Goal: Task Accomplishment & Management: Complete application form

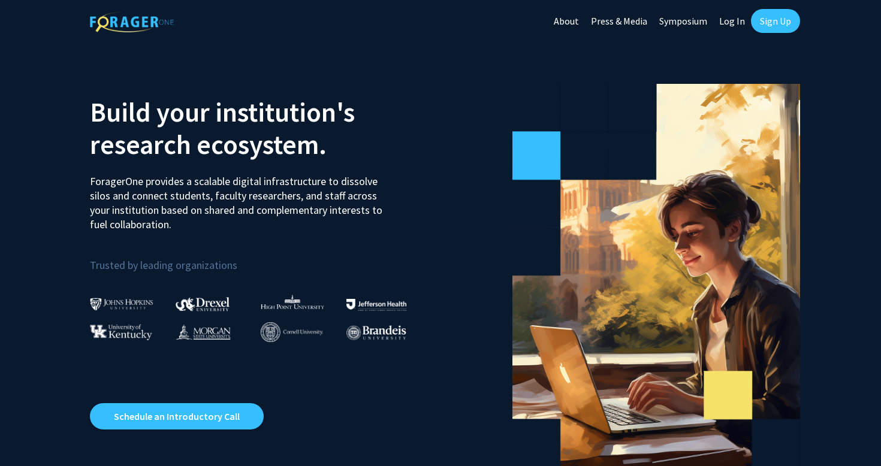
click at [780, 16] on link "Sign Up" at bounding box center [775, 21] width 49 height 24
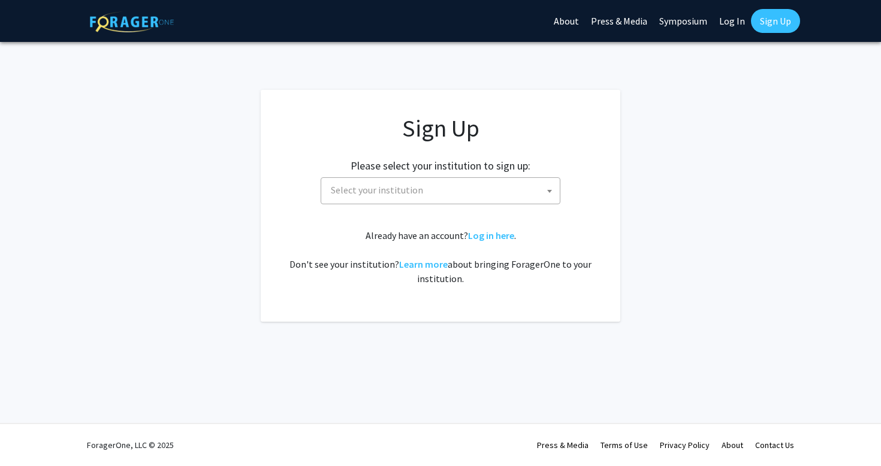
click at [478, 192] on span "Select your institution" at bounding box center [443, 190] width 234 height 25
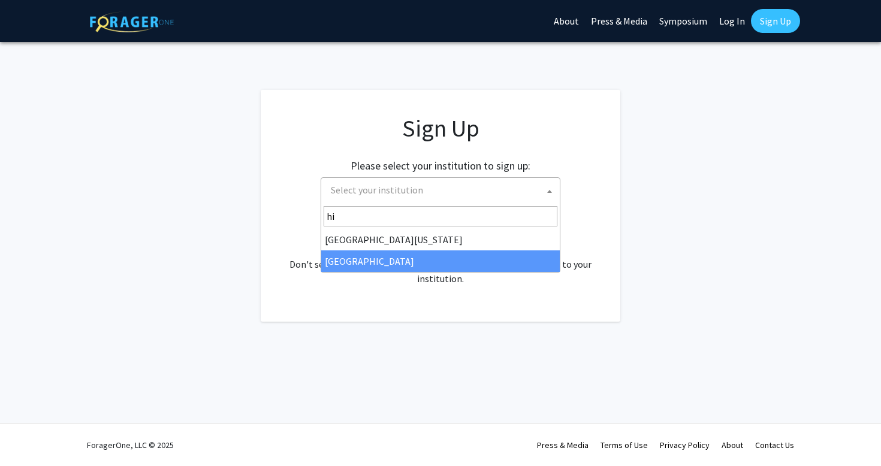
type input "hi"
select select "2"
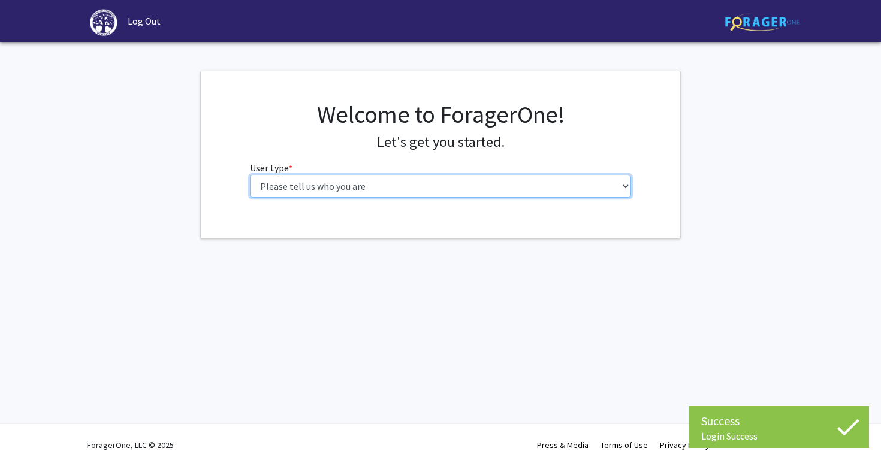
select select "1: undergrad"
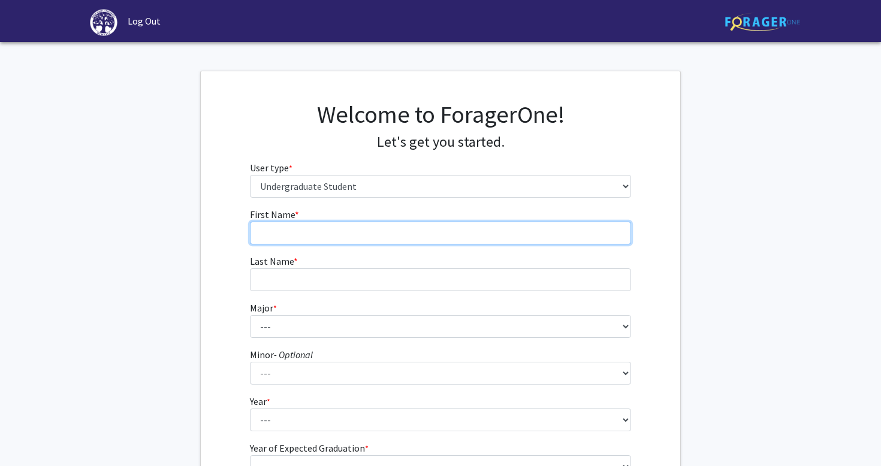
click at [393, 236] on input "First Name * required" at bounding box center [441, 233] width 382 height 23
type input "r"
type input "Emma"
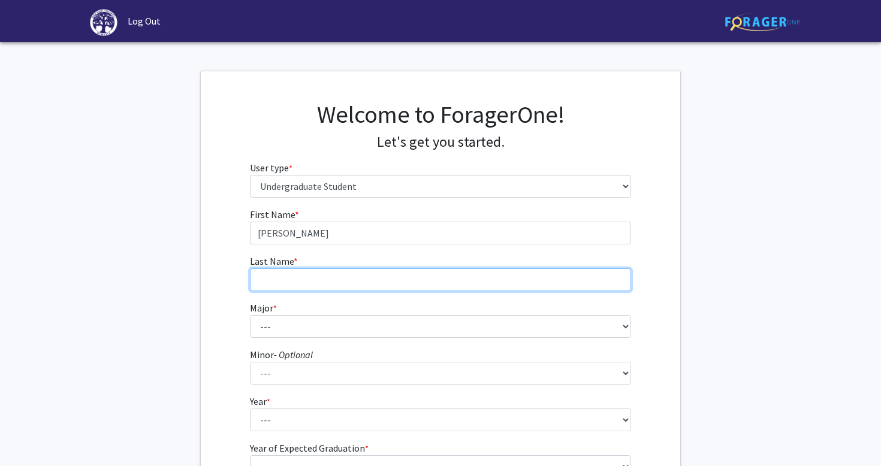
click at [359, 286] on input "Last Name * required" at bounding box center [441, 280] width 382 height 23
type input "Schwindt"
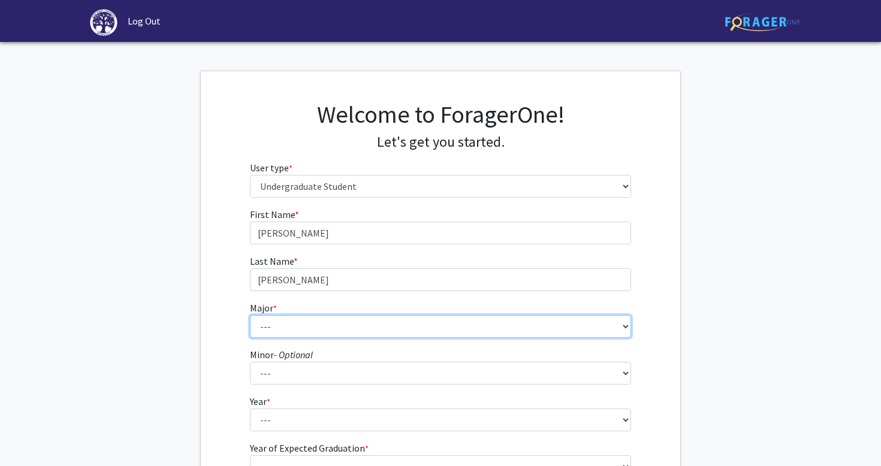
select select "55: 204"
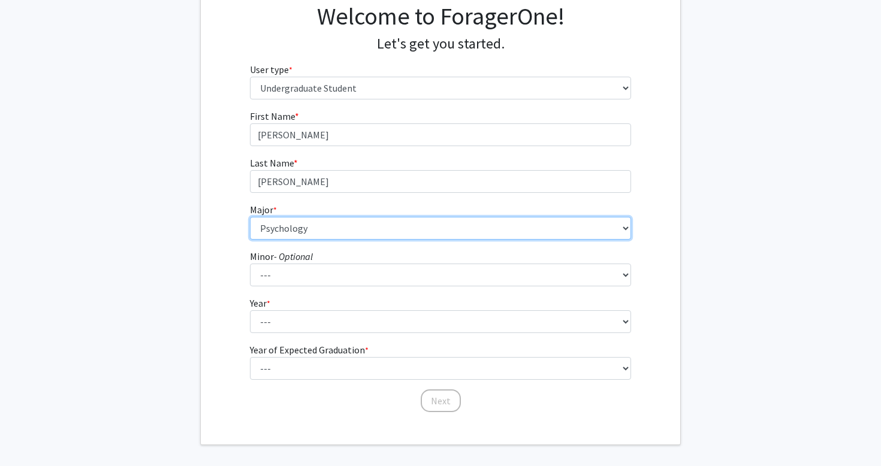
scroll to position [101, 0]
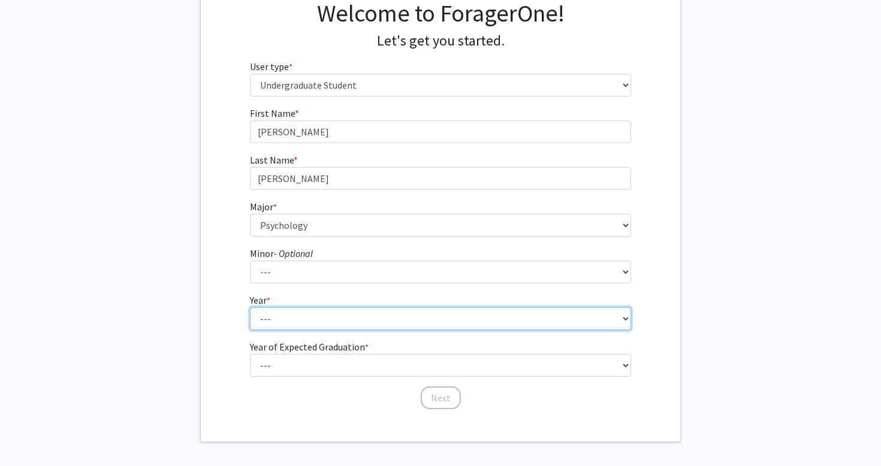
select select "3: junior"
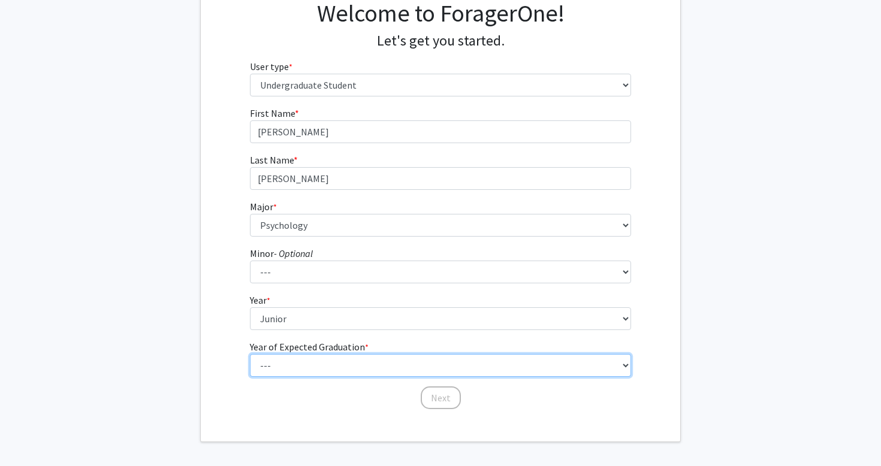
select select "3: 2027"
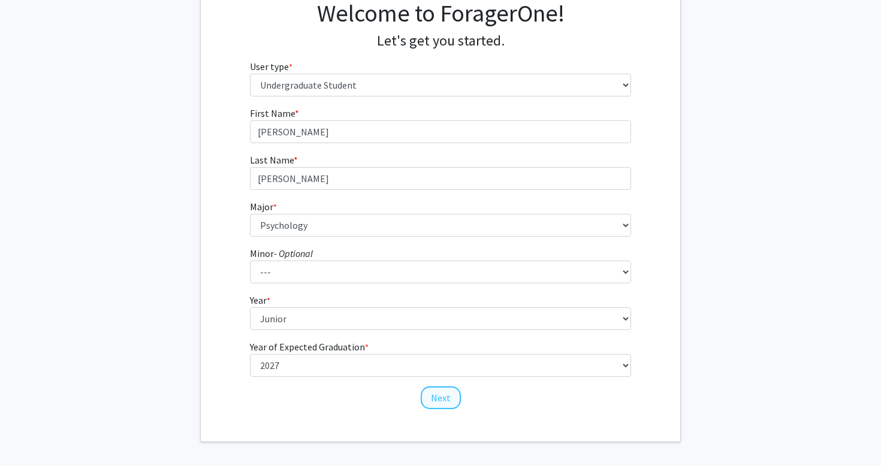
click at [450, 399] on button "Next" at bounding box center [441, 398] width 40 height 23
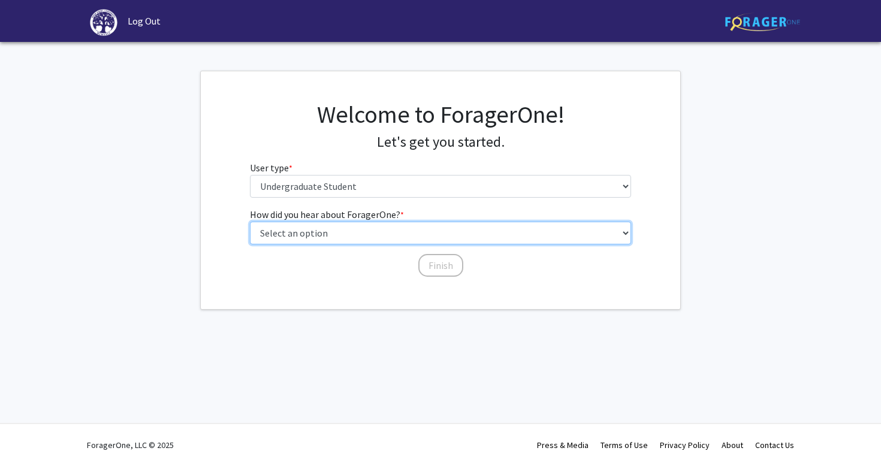
select select "3: university_website"
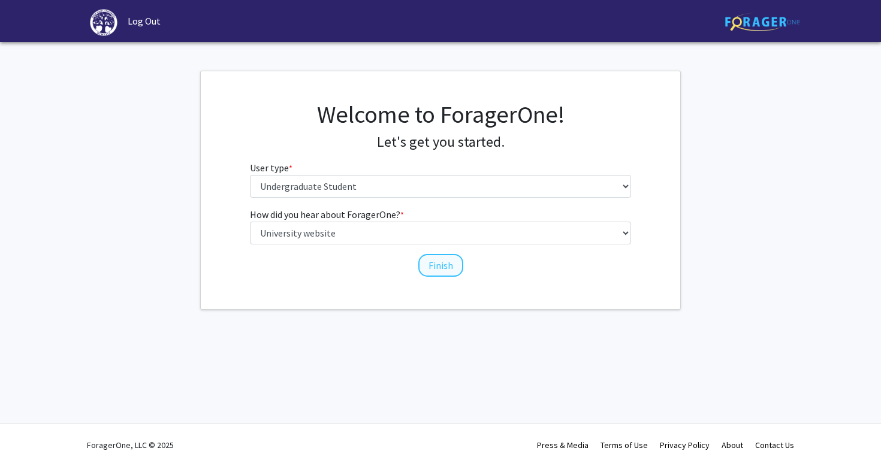
click at [434, 267] on button "Finish" at bounding box center [440, 265] width 45 height 23
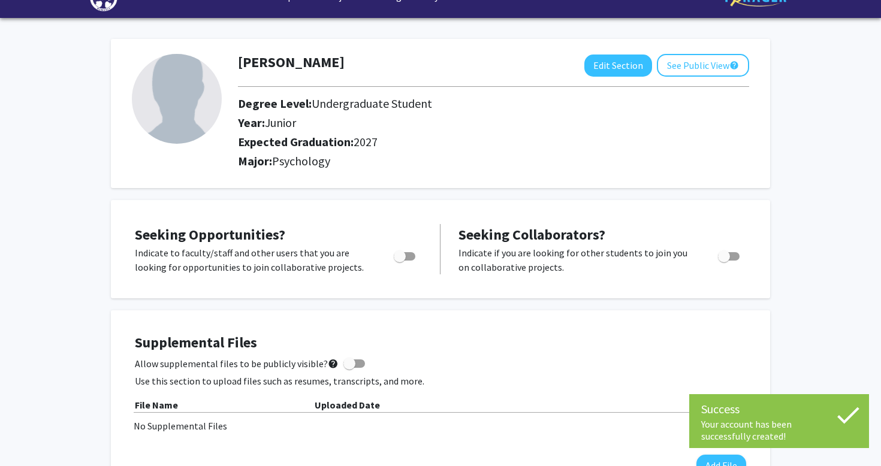
scroll to position [36, 0]
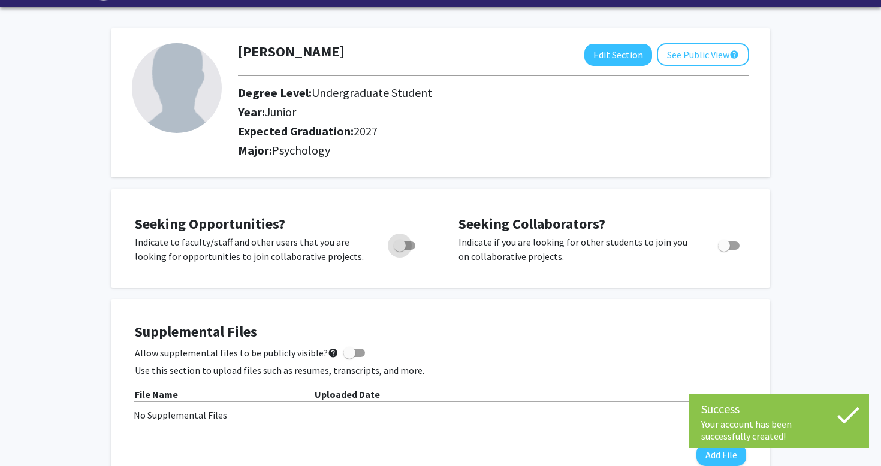
click at [406, 249] on span "Toggle" at bounding box center [400, 246] width 12 height 12
click at [400, 250] on input "Are you actively seeking opportunities?" at bounding box center [399, 250] width 1 height 1
checkbox input "true"
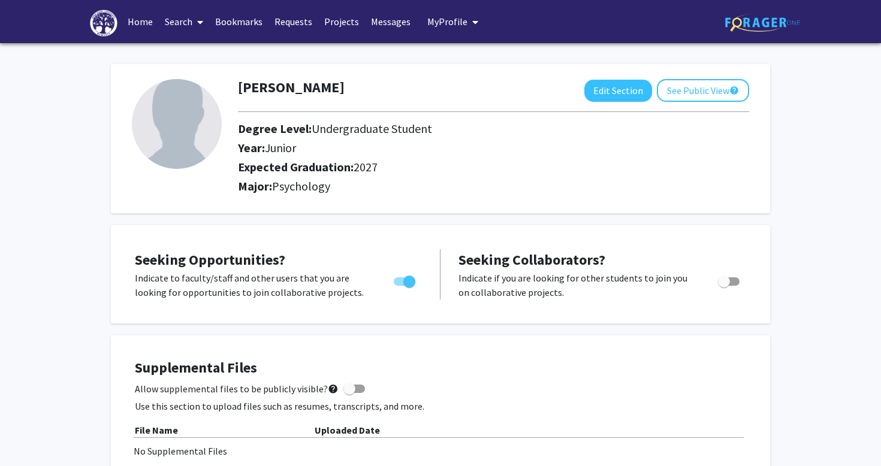
scroll to position [0, 0]
click at [138, 22] on link "Home" at bounding box center [140, 22] width 37 height 42
